Goal: Task Accomplishment & Management: Use online tool/utility

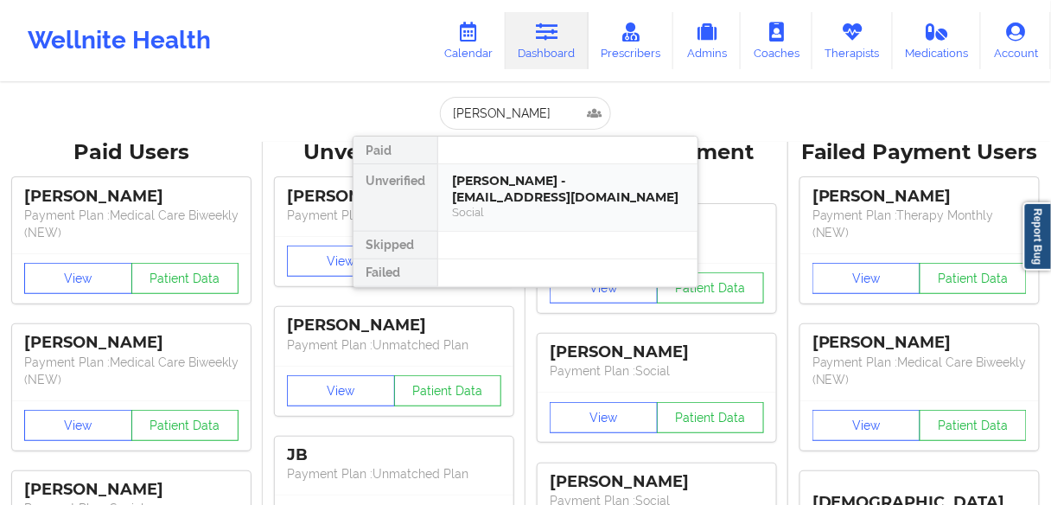
click at [500, 192] on div "[PERSON_NAME] - [EMAIL_ADDRESS][DOMAIN_NAME]" at bounding box center [568, 189] width 232 height 32
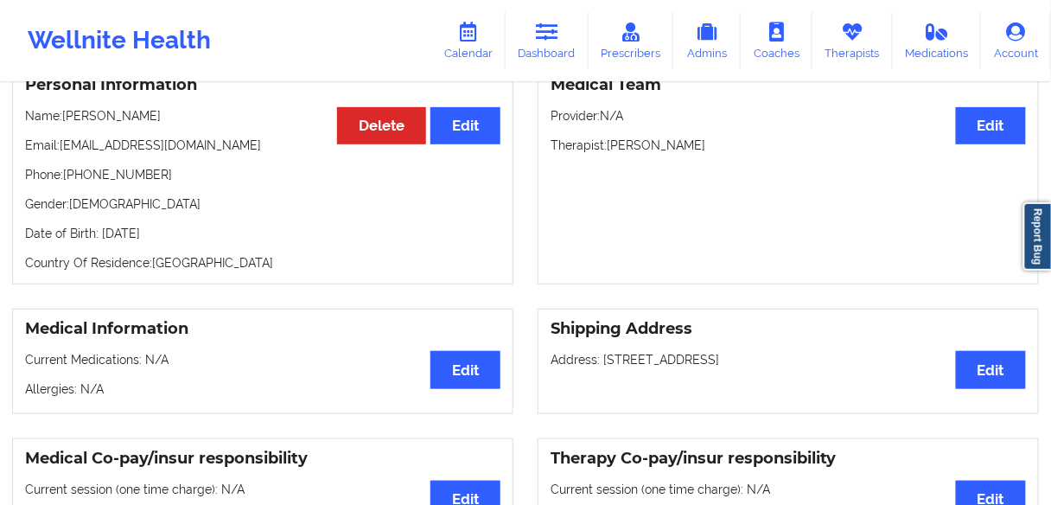
scroll to position [138, 0]
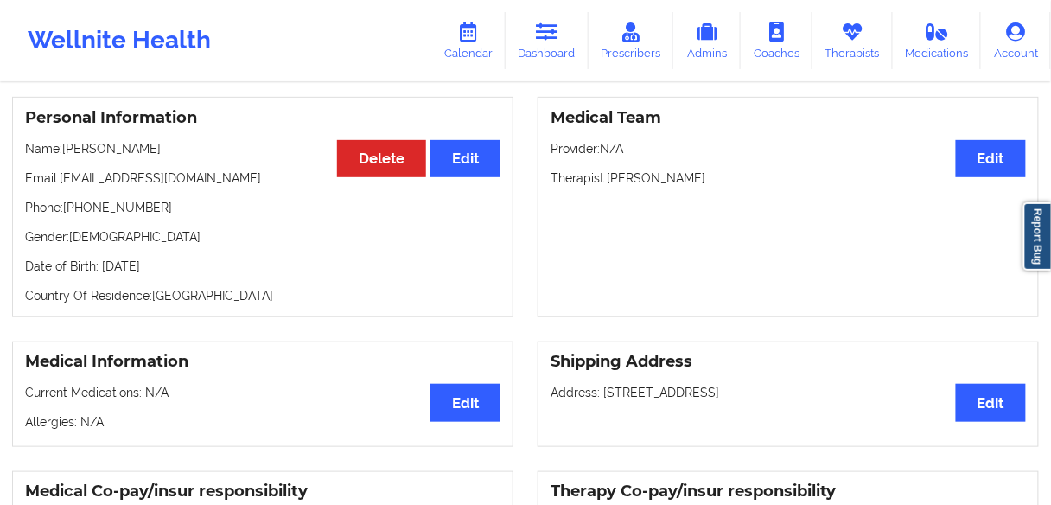
drag, startPoint x: 697, startPoint y: 185, endPoint x: 615, endPoint y: 191, distance: 82.3
click at [609, 185] on p "Therapist: [PERSON_NAME]" at bounding box center [788, 177] width 475 height 17
copy p "[PERSON_NAME]"
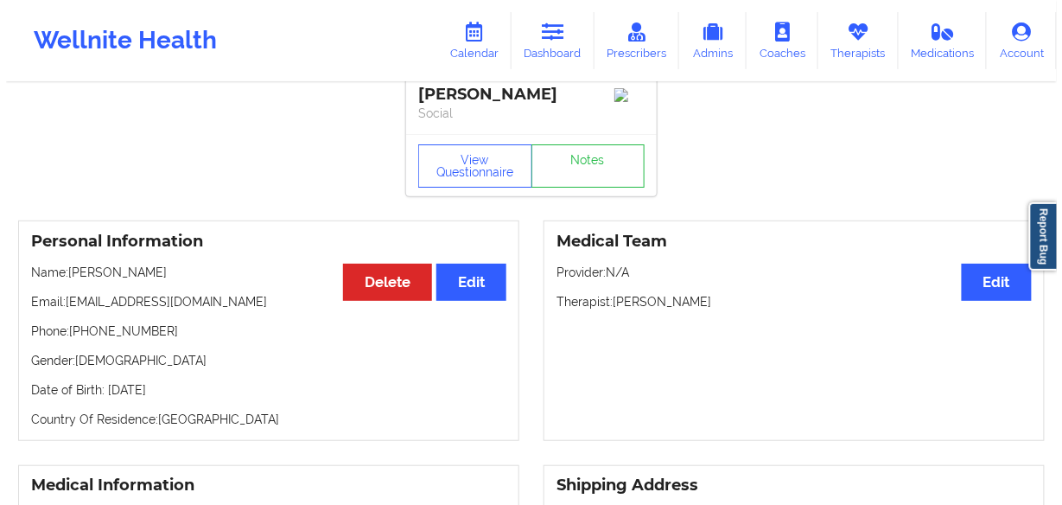
scroll to position [0, 0]
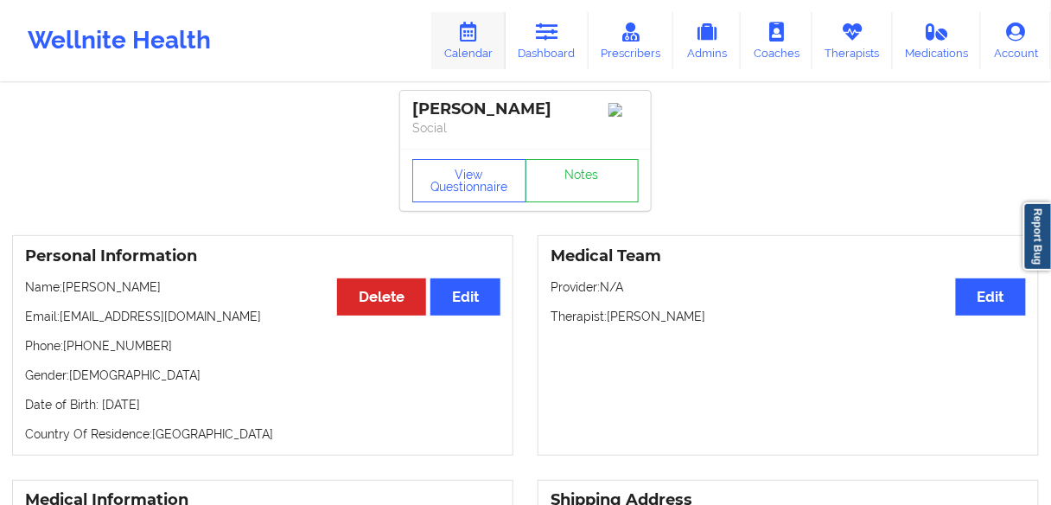
click at [486, 45] on link "Calendar" at bounding box center [468, 40] width 74 height 57
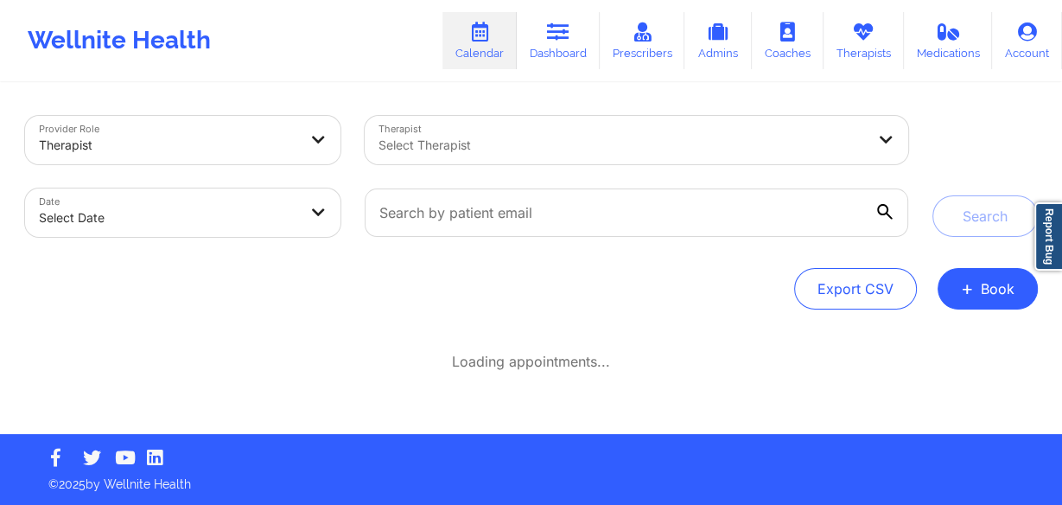
click at [445, 146] on div at bounding box center [622, 145] width 487 height 21
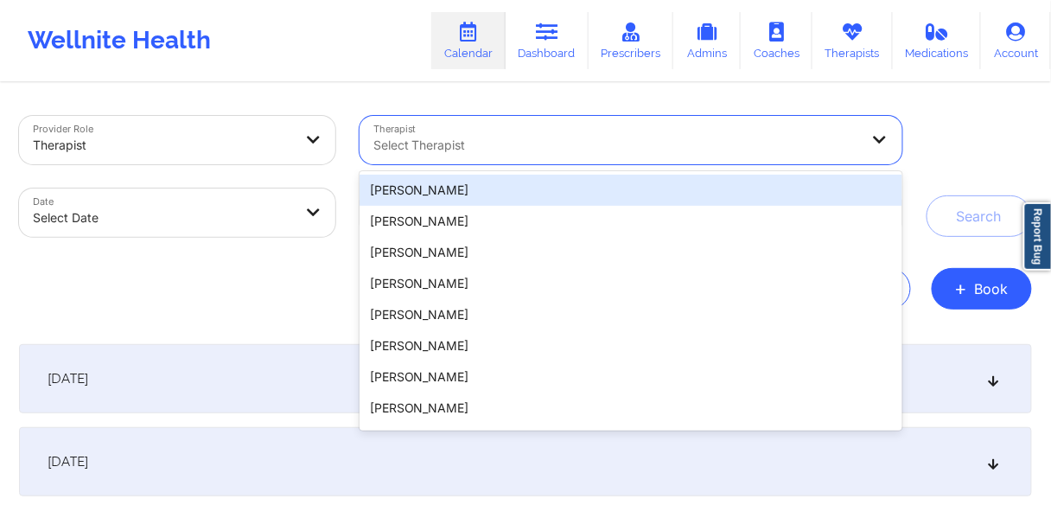
paste input "[PERSON_NAME]"
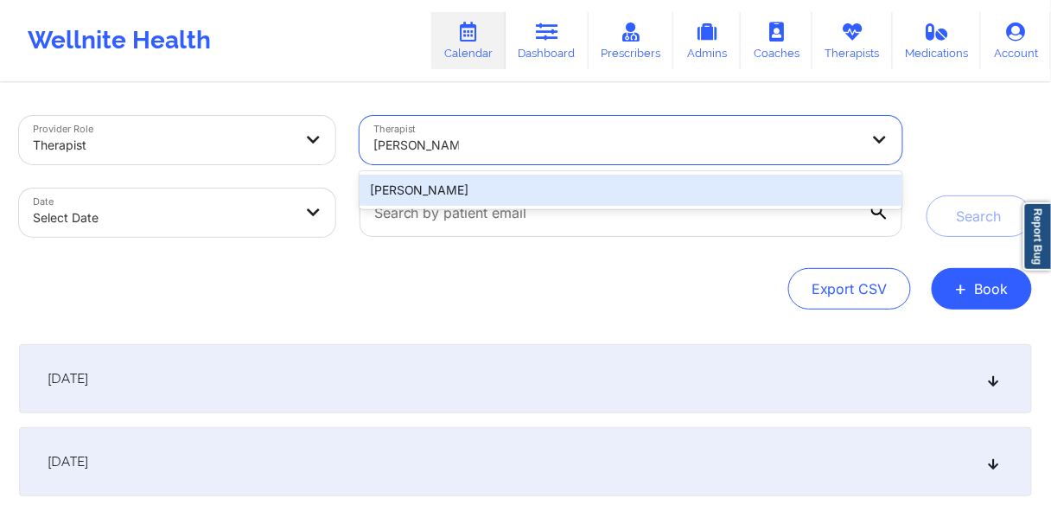
type input "[PERSON_NAME]"
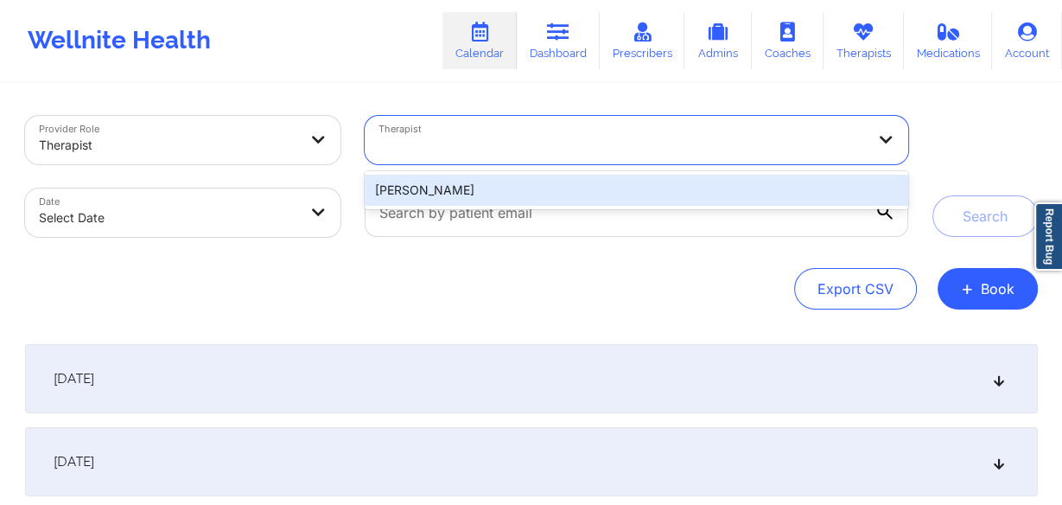
click at [269, 215] on body "Wellnite Health Calendar Dashboard Prescribers Admins Coaches Therapists Medica…" at bounding box center [531, 252] width 1062 height 505
select select "2025-8"
select select "2025-9"
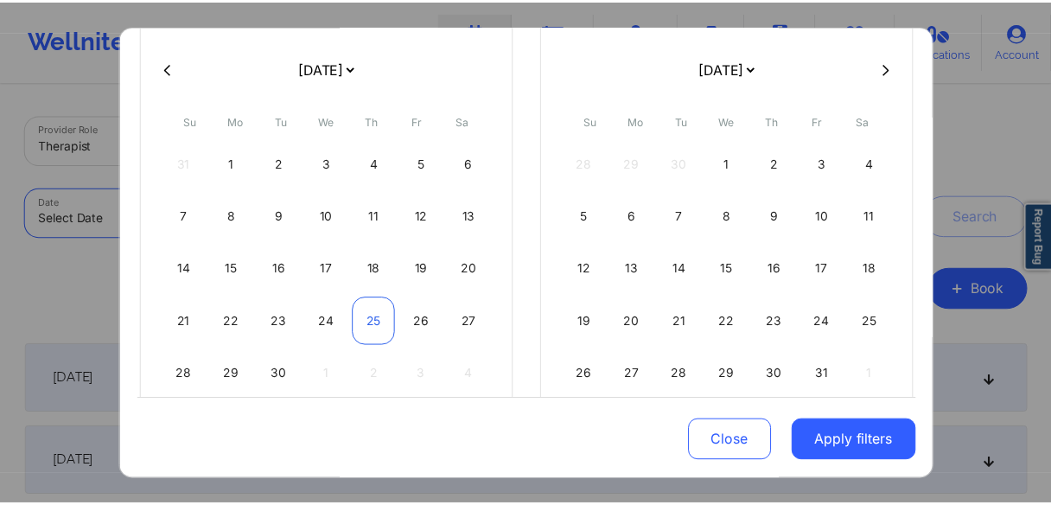
scroll to position [138, 0]
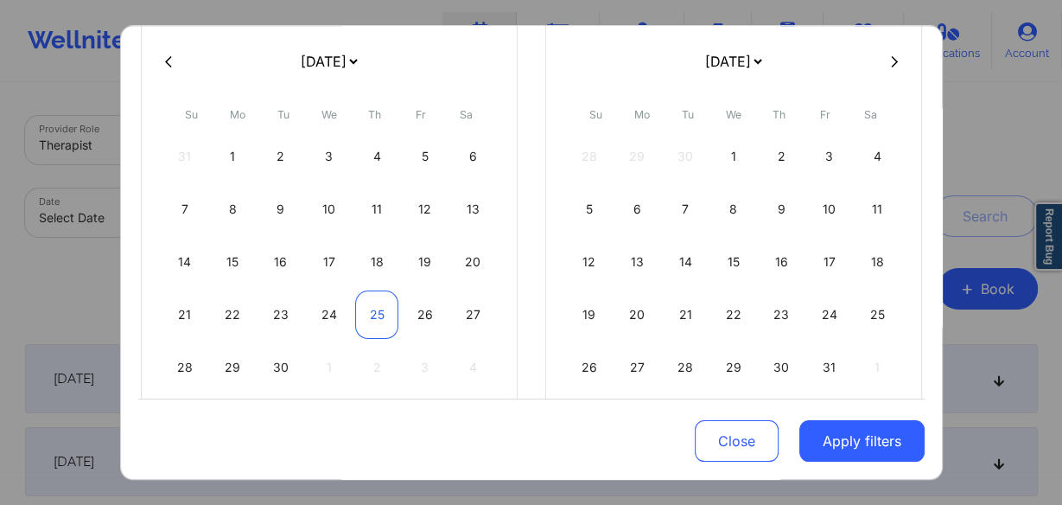
click at [372, 309] on div "25" at bounding box center [377, 314] width 44 height 48
select select "2025-8"
select select "2025-9"
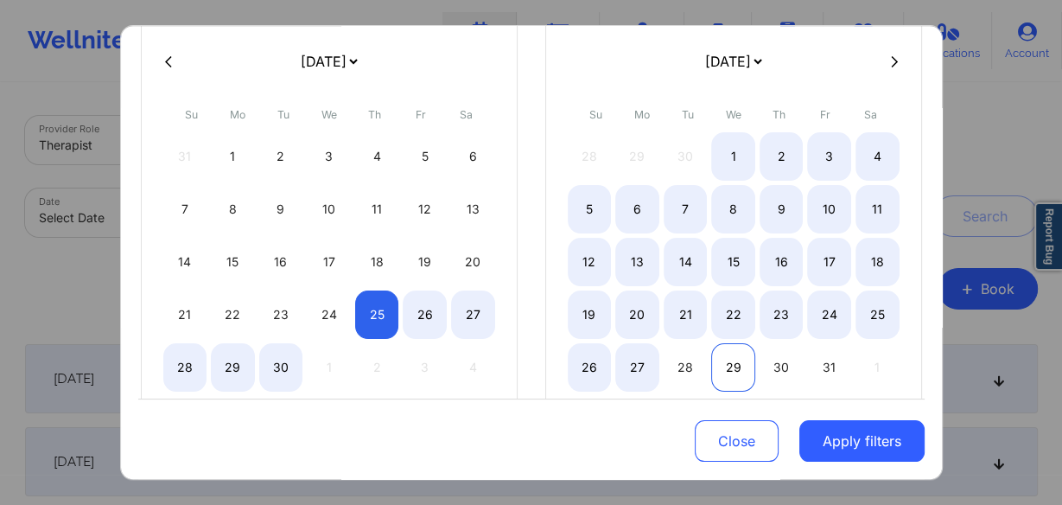
select select "2025-8"
select select "2025-9"
select select "2025-8"
select select "2025-9"
select select "2025-8"
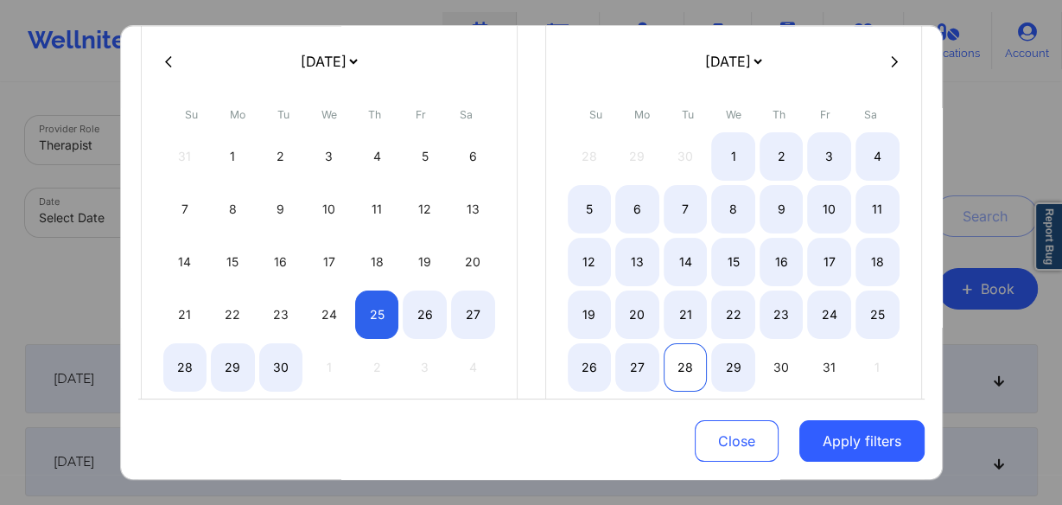
select select "2025-9"
click at [688, 360] on div "28" at bounding box center [686, 367] width 44 height 48
select select "2025-8"
select select "2025-9"
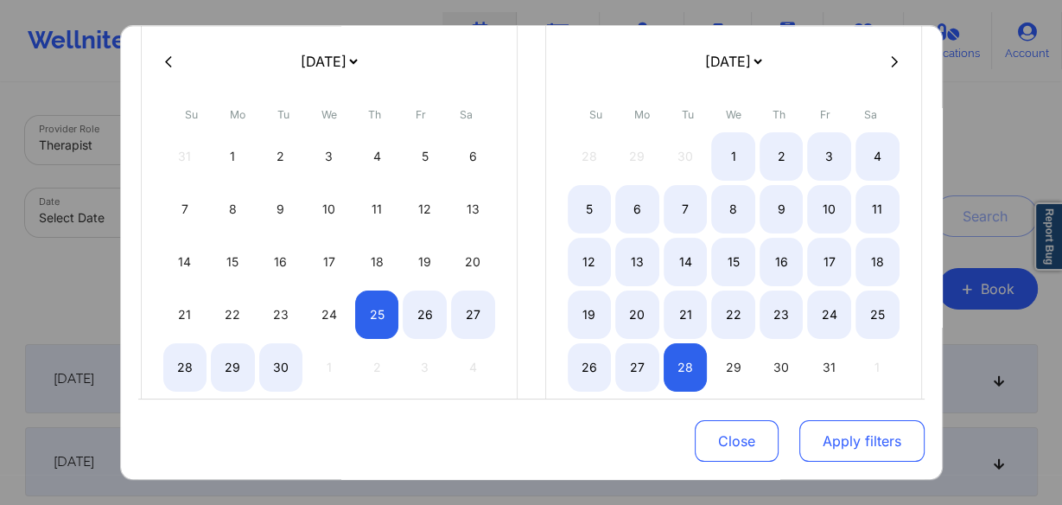
click at [843, 441] on button "Apply filters" at bounding box center [862, 440] width 125 height 41
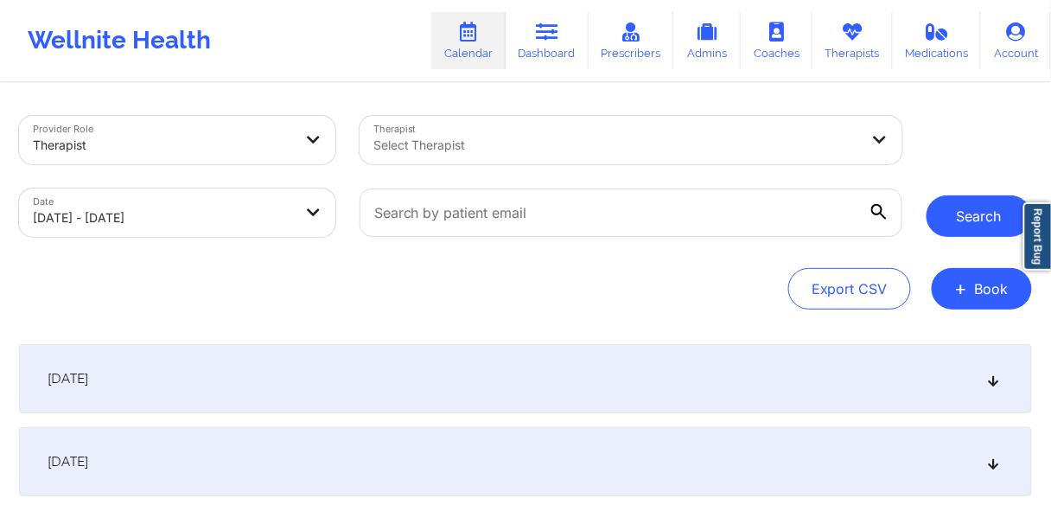
click at [961, 204] on button "Search" at bounding box center [979, 215] width 105 height 41
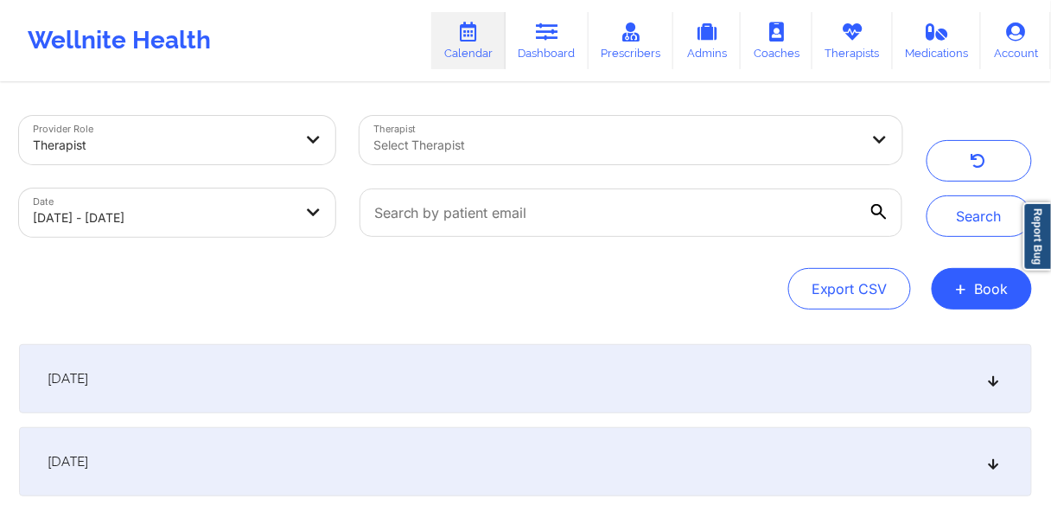
click at [158, 388] on div "[DATE]" at bounding box center [525, 378] width 1013 height 69
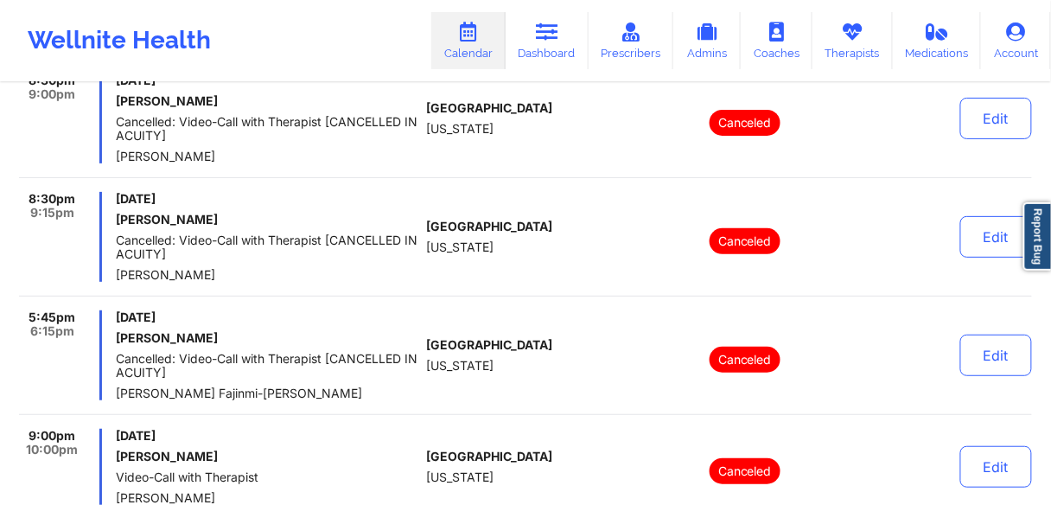
scroll to position [3319, 0]
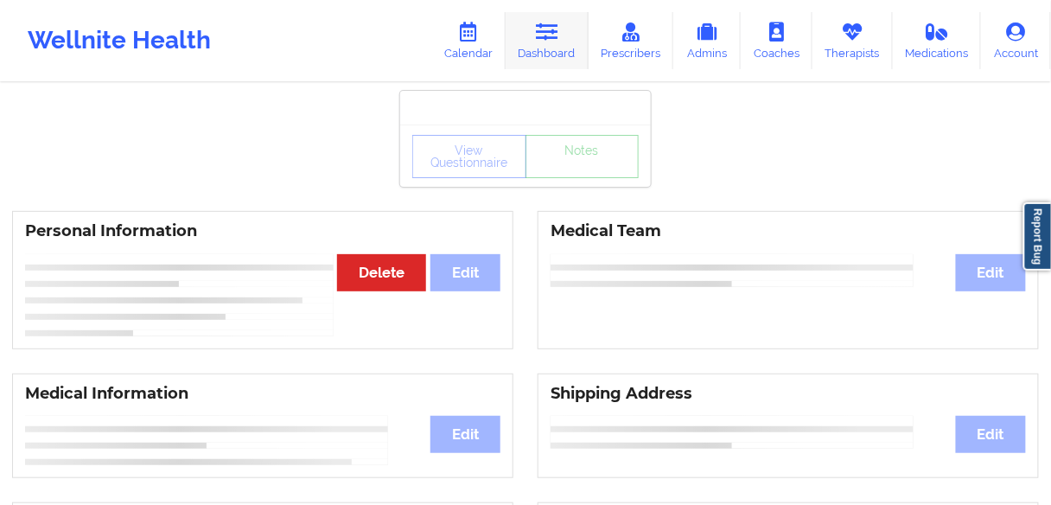
click at [558, 34] on icon at bounding box center [547, 31] width 22 height 19
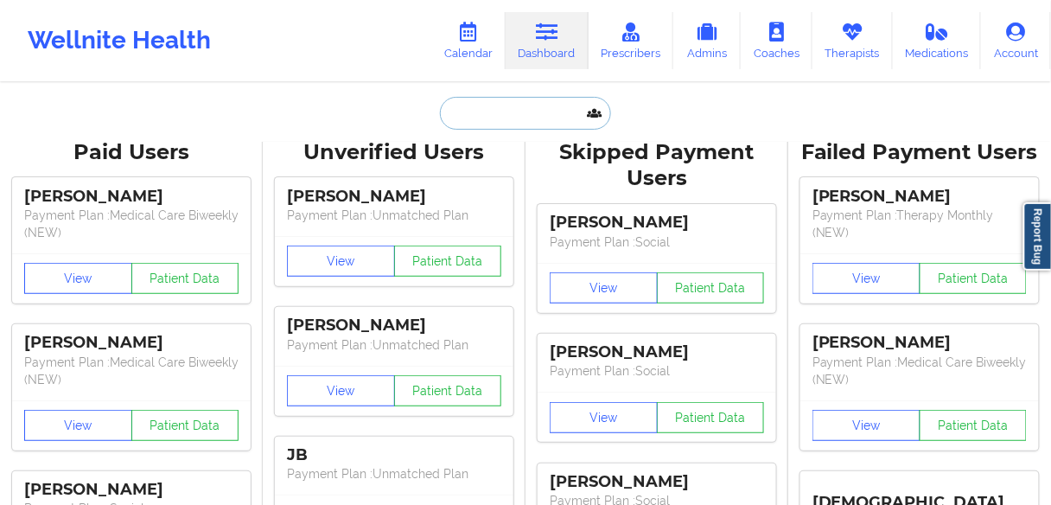
click at [515, 114] on input "text" at bounding box center [525, 113] width 171 height 33
paste input "[PERSON_NAME]"
type input "[PERSON_NAME]"
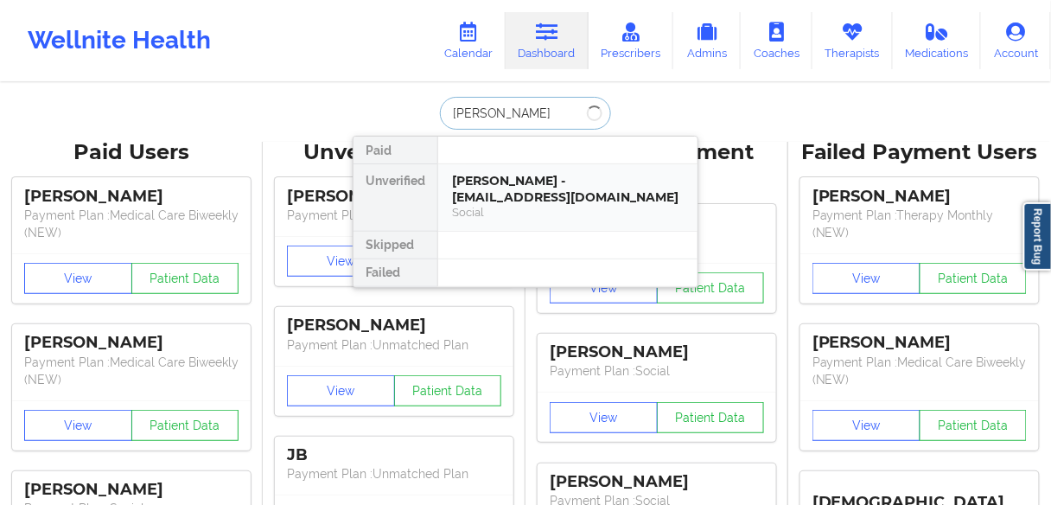
click at [512, 183] on div "[PERSON_NAME] - [EMAIL_ADDRESS][DOMAIN_NAME]" at bounding box center [568, 189] width 232 height 32
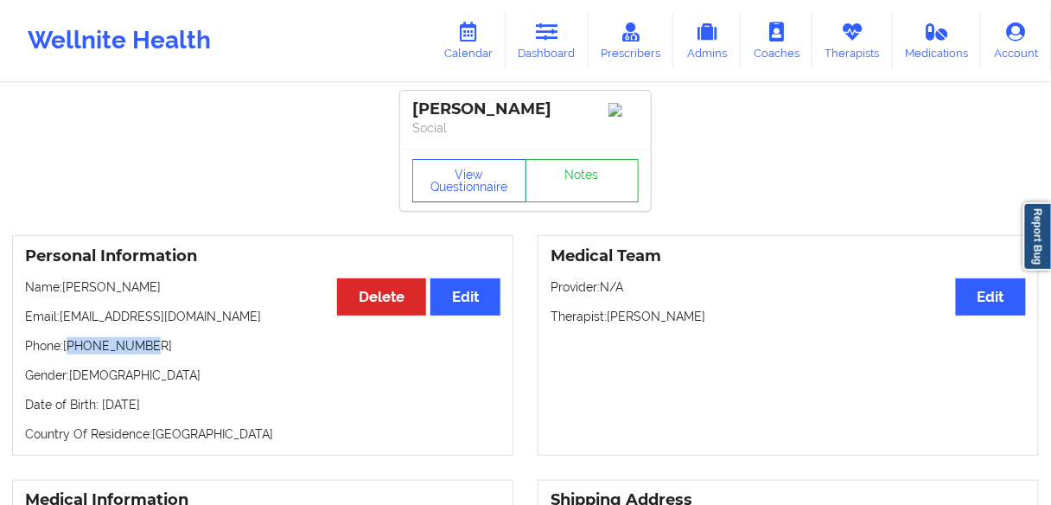
drag, startPoint x: 162, startPoint y: 352, endPoint x: 85, endPoint y: 341, distance: 78.5
click at [76, 347] on p "Phone: [PHONE_NUMBER]" at bounding box center [262, 345] width 475 height 17
copy p "2016824885"
drag, startPoint x: 170, startPoint y: 362, endPoint x: 156, endPoint y: 354, distance: 15.9
click at [170, 362] on div "Personal Information Edit Delete Name: [PERSON_NAME] Email: [EMAIL_ADDRESS][DOM…" at bounding box center [262, 345] width 501 height 220
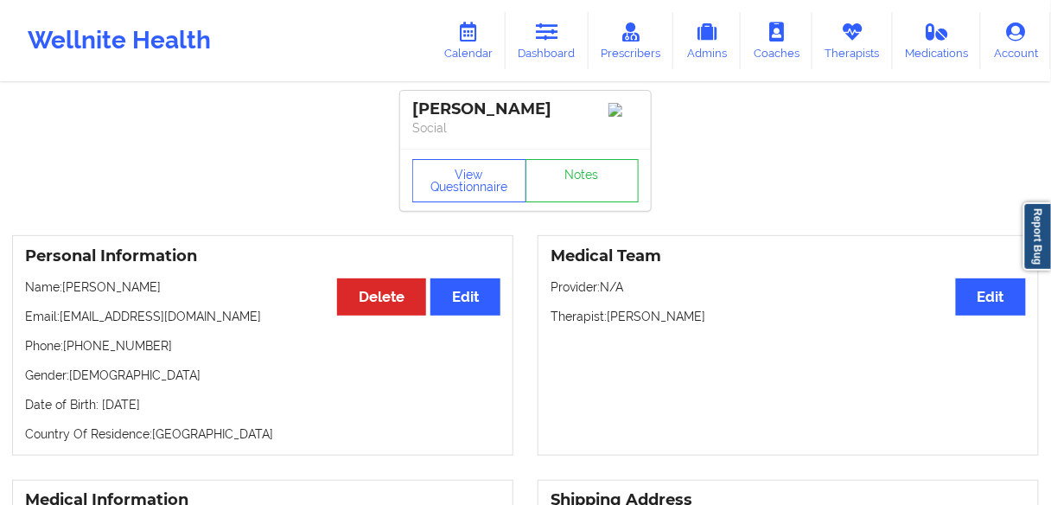
click at [125, 342] on p "Phone: [PHONE_NUMBER]" at bounding box center [262, 345] width 475 height 17
copy p "12016824885"
click at [566, 31] on link "Dashboard" at bounding box center [547, 40] width 83 height 57
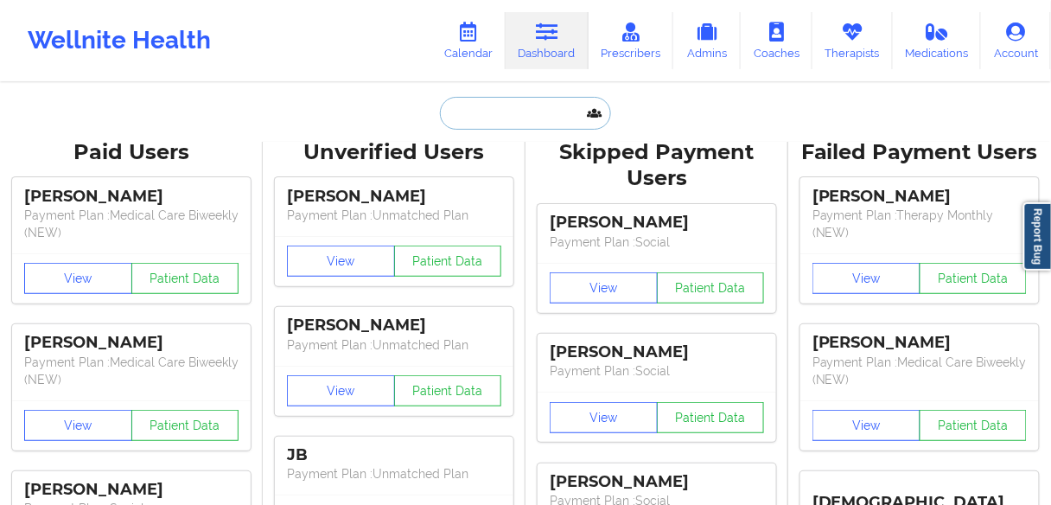
click at [522, 118] on input "text" at bounding box center [525, 113] width 171 height 33
paste input "[PERSON_NAME]"
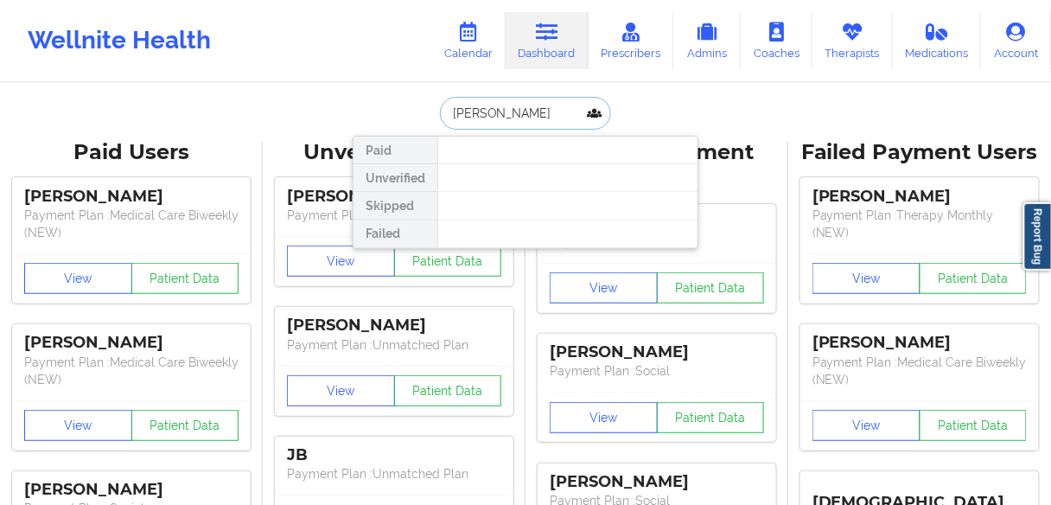
type input "[PERSON_NAME]"
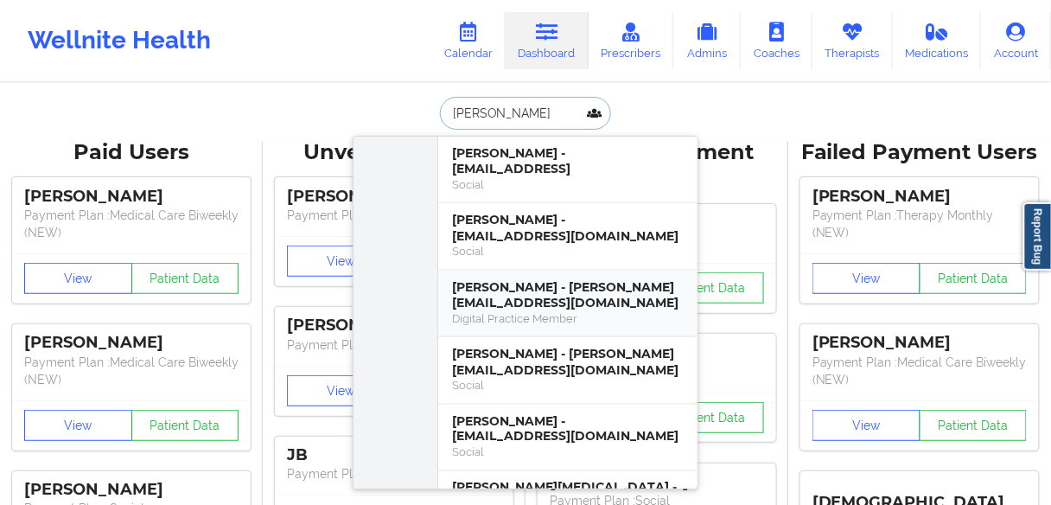
scroll to position [553, 0]
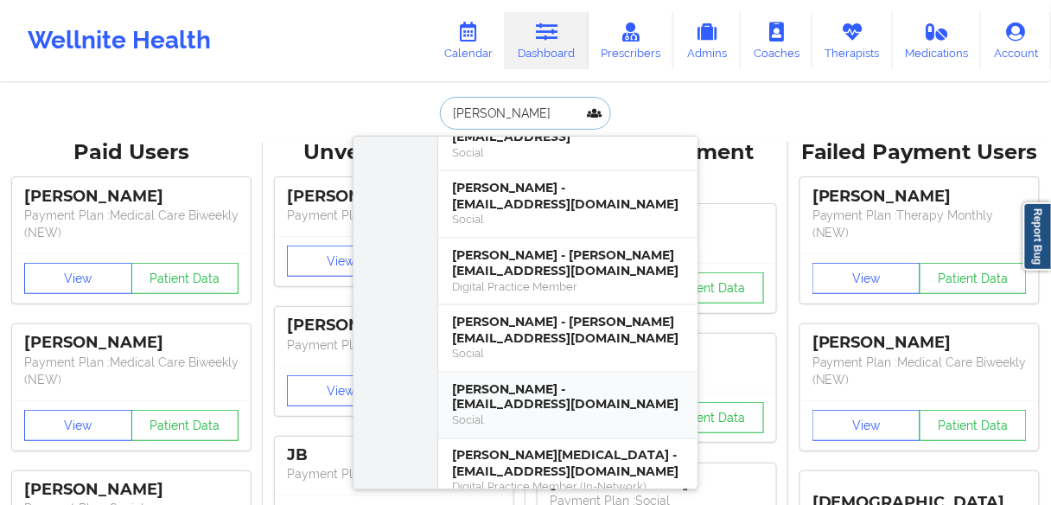
click at [515, 392] on div "[PERSON_NAME] - [EMAIL_ADDRESS][DOMAIN_NAME]" at bounding box center [568, 397] width 232 height 32
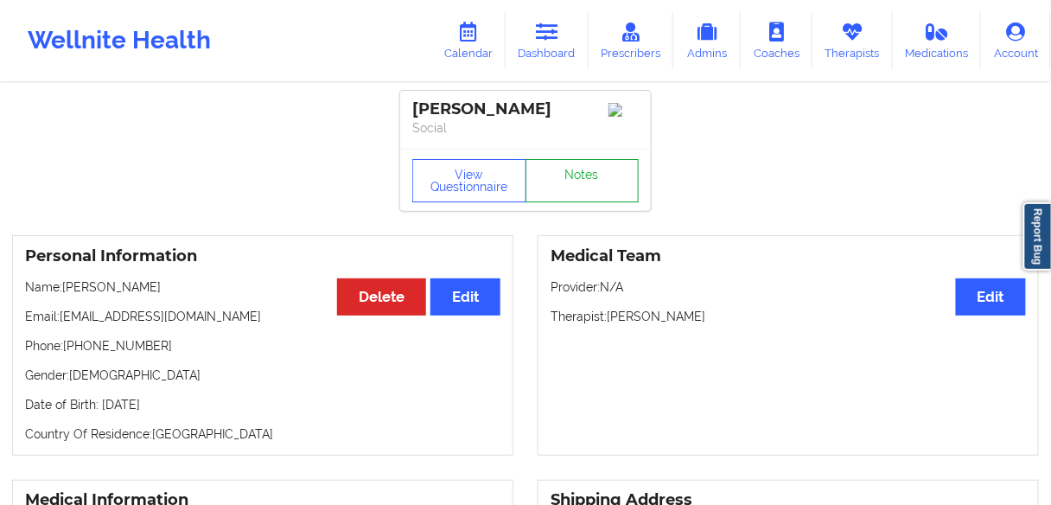
click at [576, 194] on link "Notes" at bounding box center [583, 180] width 114 height 43
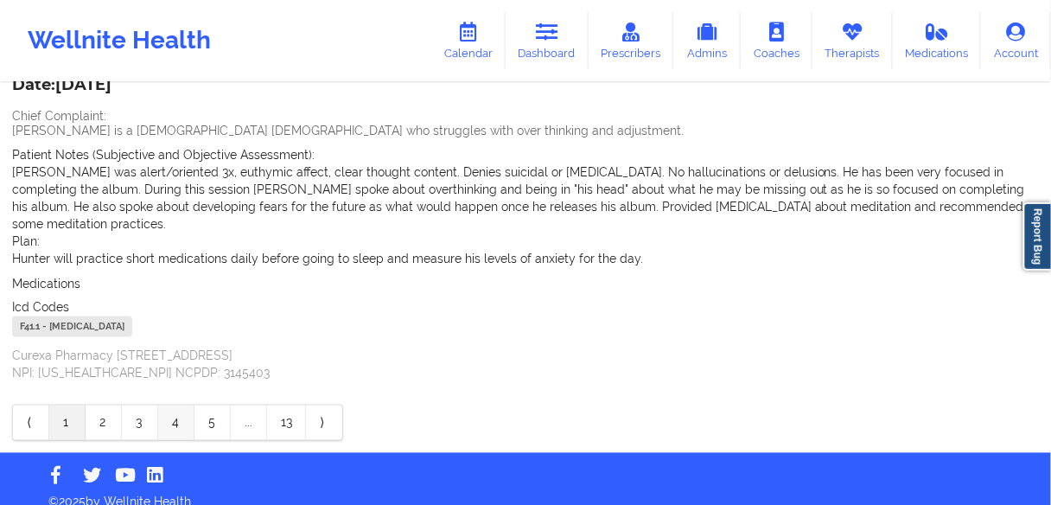
click at [179, 405] on link "4" at bounding box center [176, 422] width 36 height 35
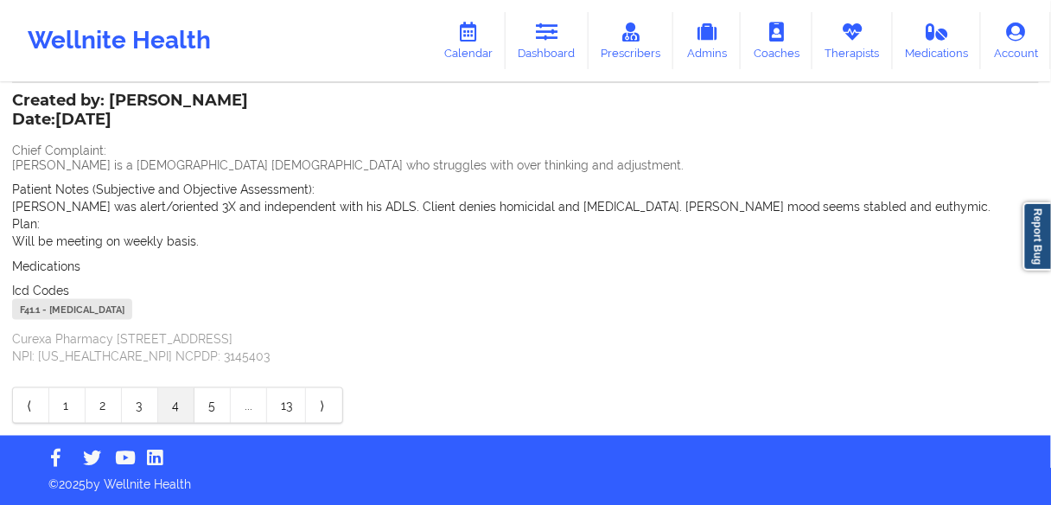
click at [147, 400] on link "3" at bounding box center [140, 405] width 36 height 35
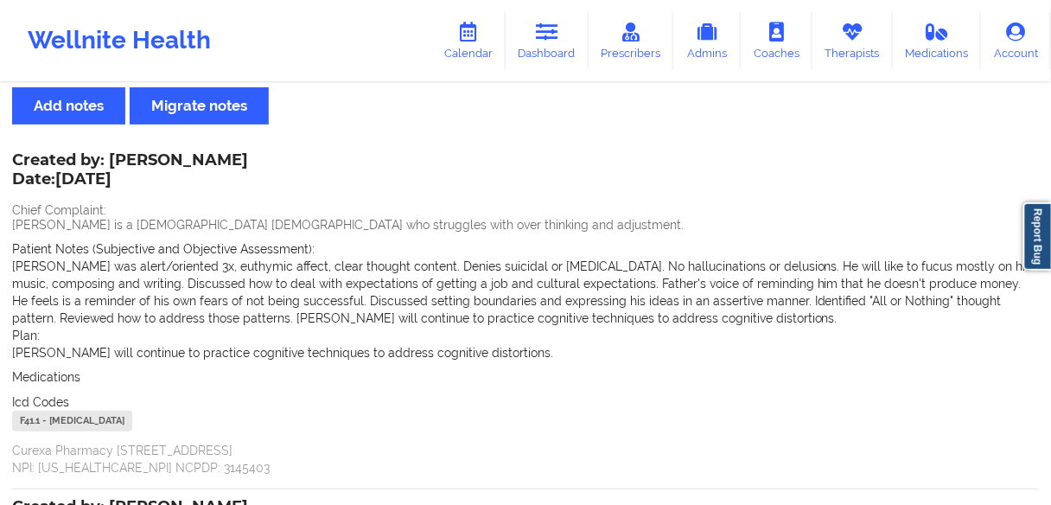
scroll to position [0, 0]
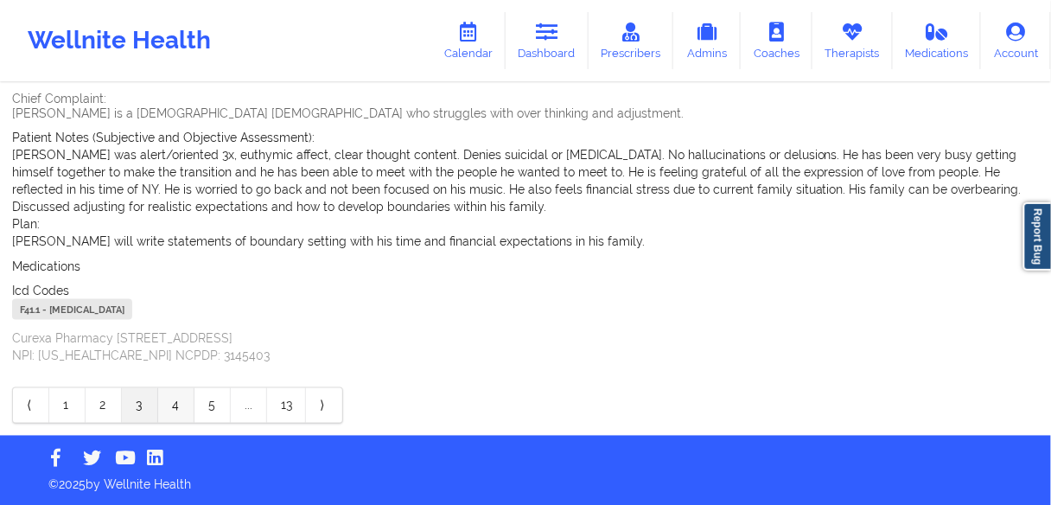
click at [173, 416] on link "4" at bounding box center [176, 405] width 36 height 35
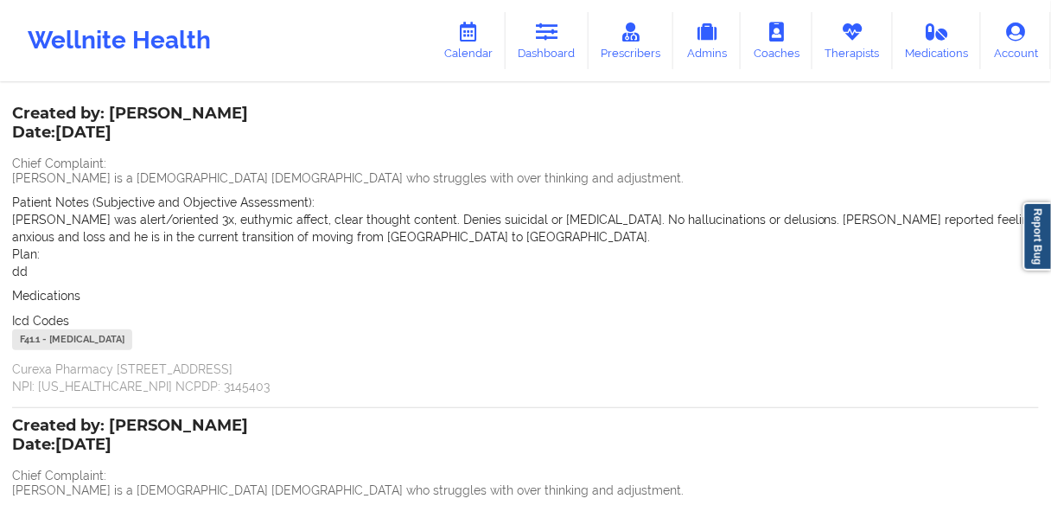
scroll to position [277, 0]
